Goal: Task Accomplishment & Management: Use online tool/utility

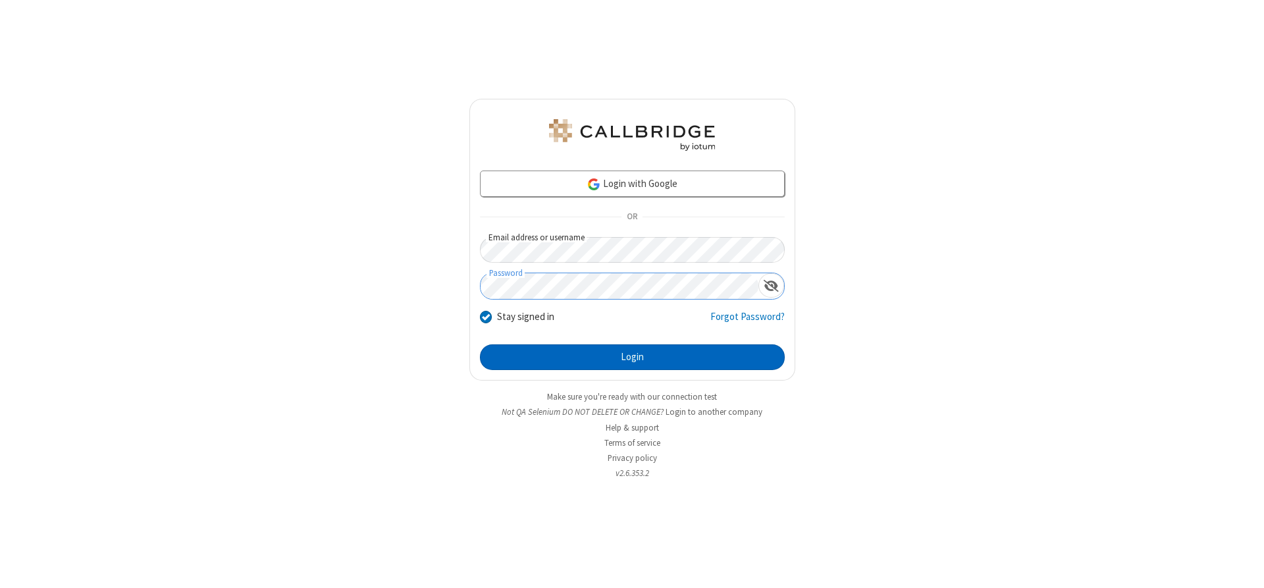
click at [632, 357] on button "Login" at bounding box center [632, 357] width 305 height 26
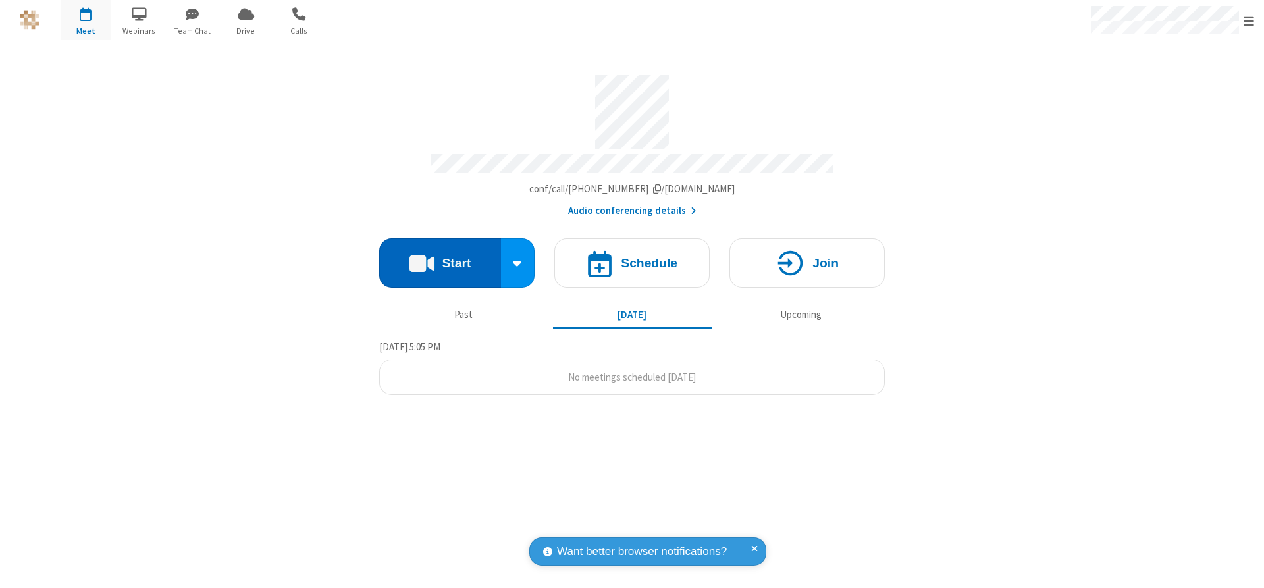
click at [440, 258] on button "Start" at bounding box center [440, 262] width 122 height 49
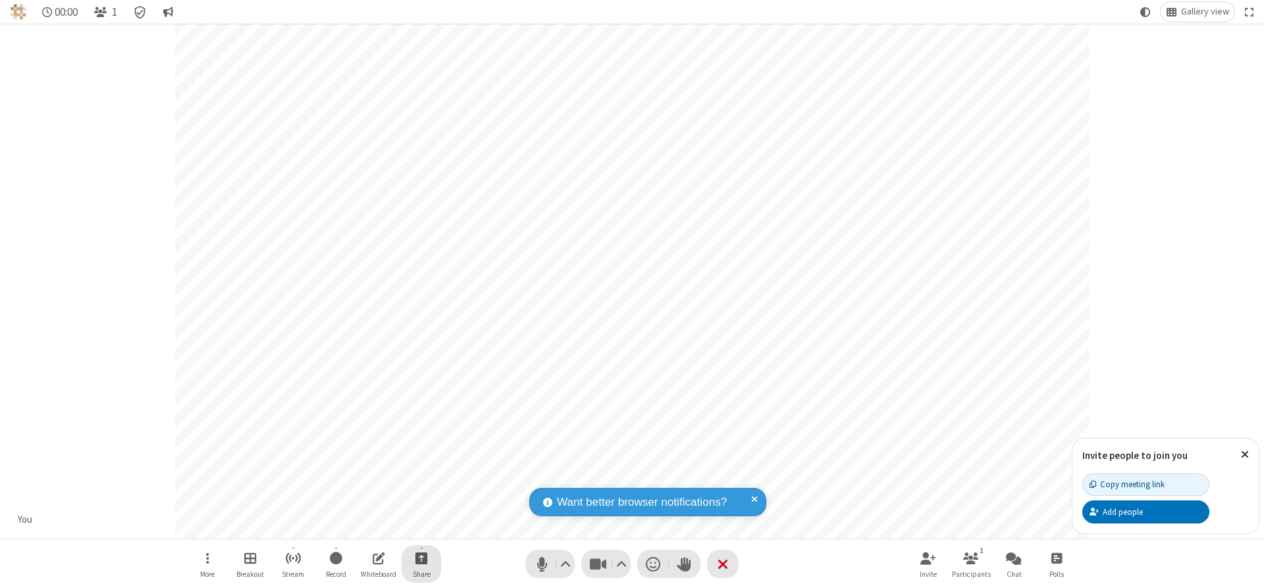
click at [421, 558] on span "Start sharing" at bounding box center [422, 558] width 13 height 16
click at [368, 526] on span "Share my screen" at bounding box center [368, 527] width 15 height 11
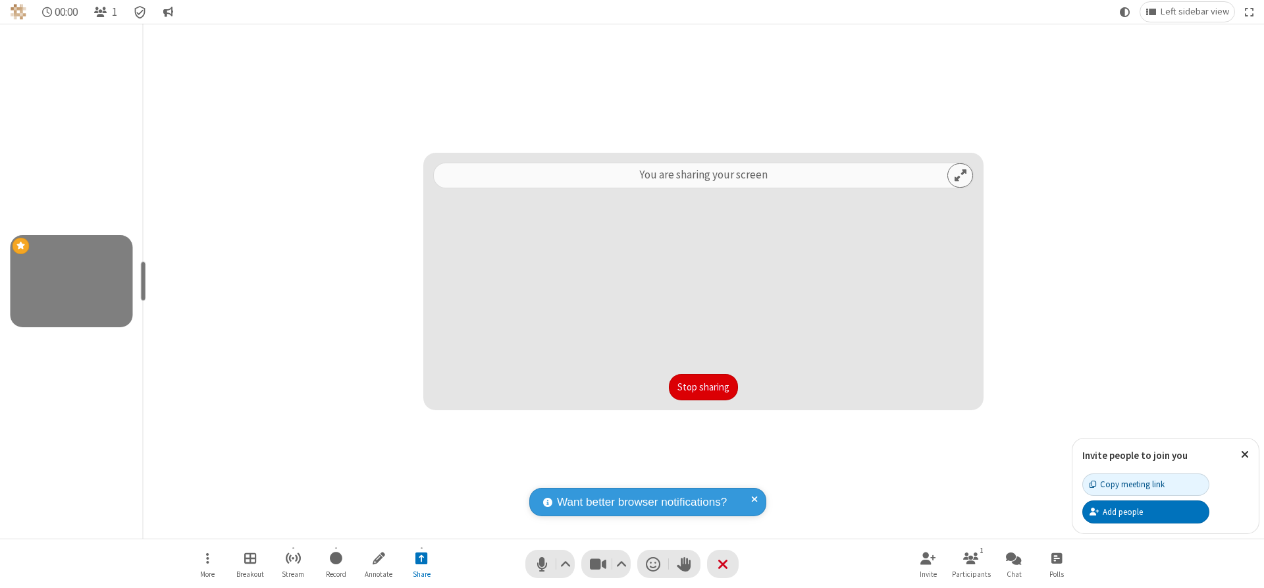
click at [703, 387] on button "Stop sharing" at bounding box center [703, 387] width 69 height 26
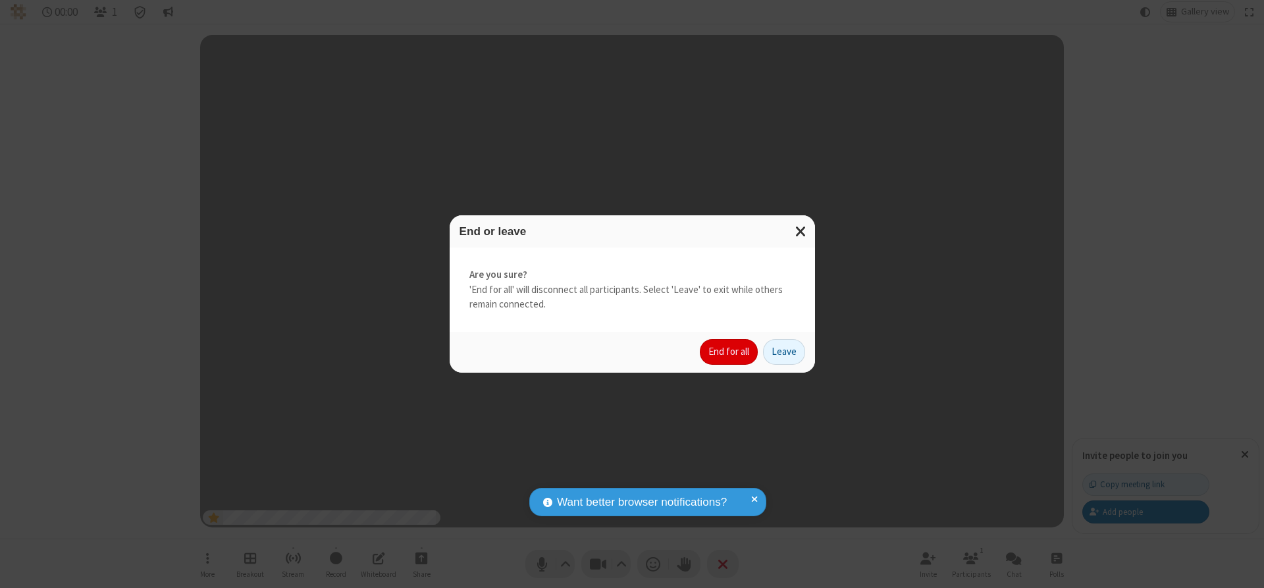
click at [730, 352] on button "End for all" at bounding box center [729, 352] width 58 height 26
